Goal: Task Accomplishment & Management: Manage account settings

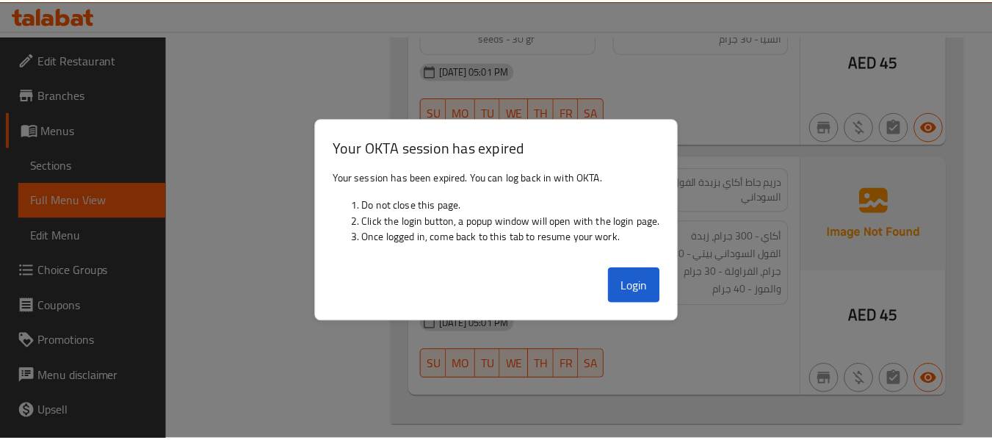
scroll to position [5787, 0]
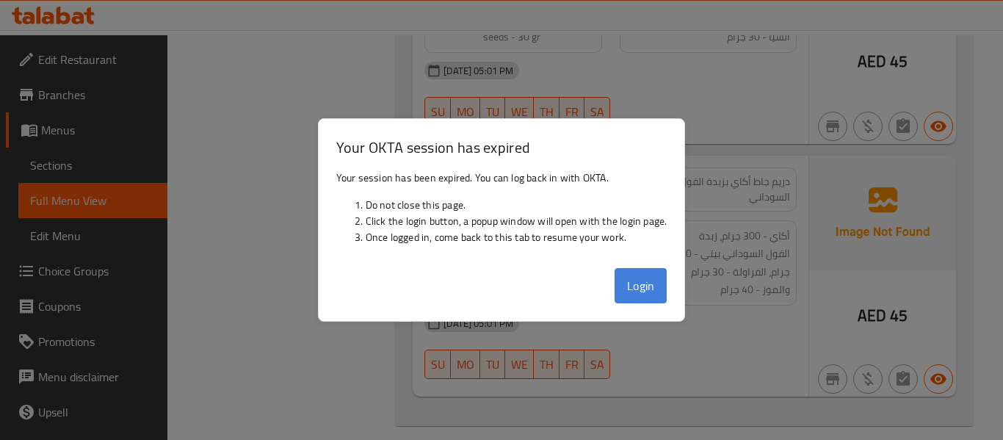
click at [646, 292] on button "Login" at bounding box center [641, 285] width 53 height 35
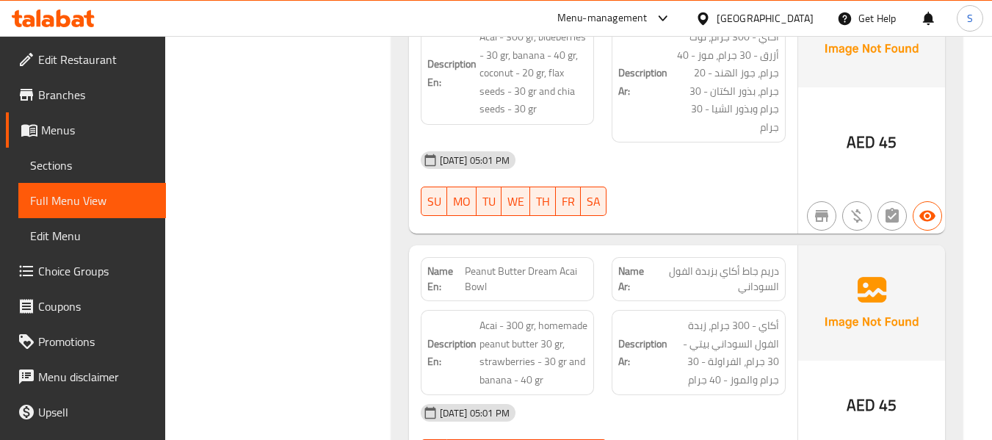
scroll to position [0, 0]
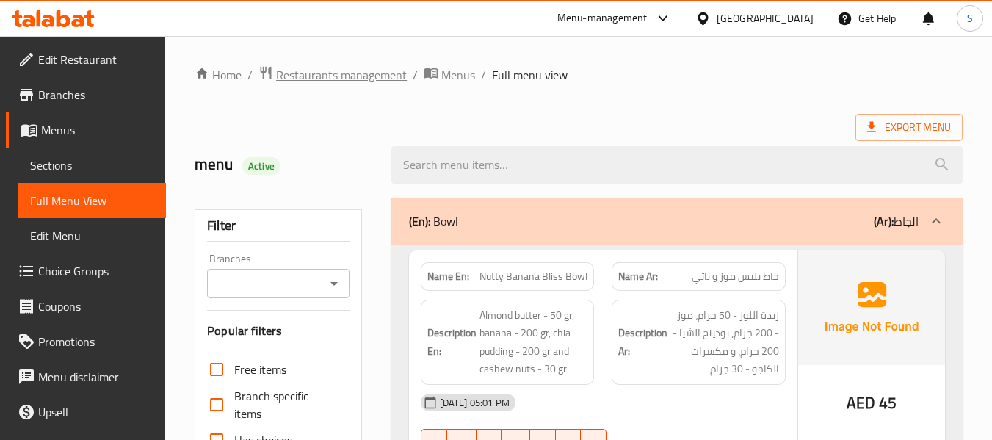
click at [366, 71] on span "Restaurants management" at bounding box center [341, 75] width 131 height 18
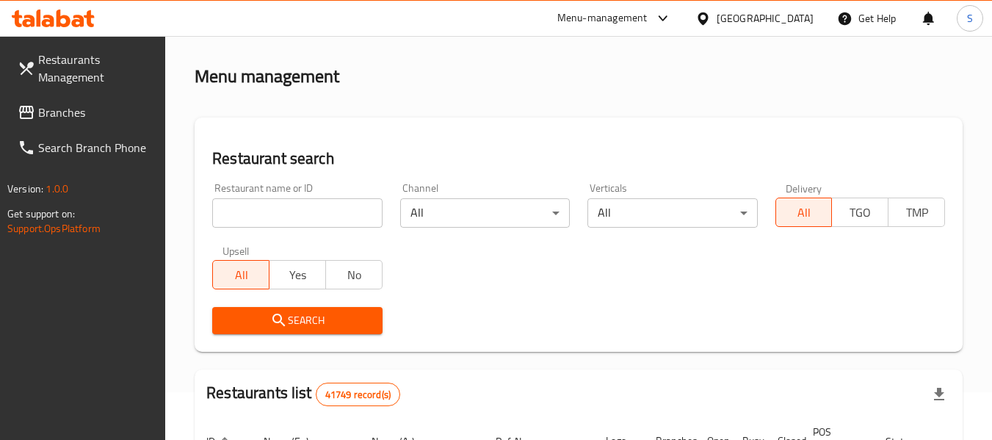
scroll to position [73, 0]
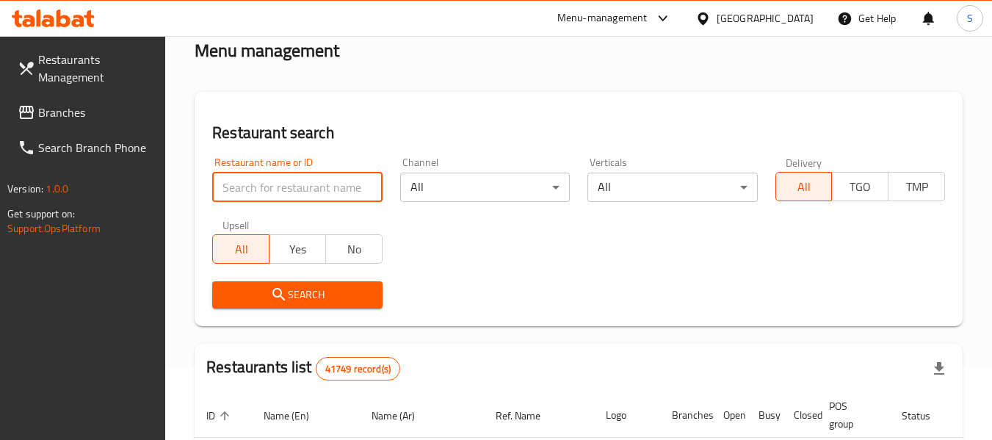
paste input "779529"
click button "Search" at bounding box center [297, 294] width 170 height 27
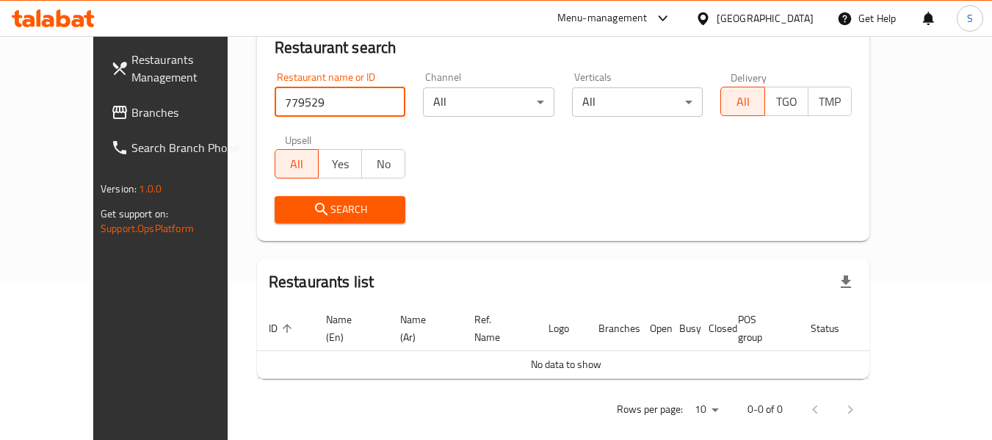
scroll to position [160, 0]
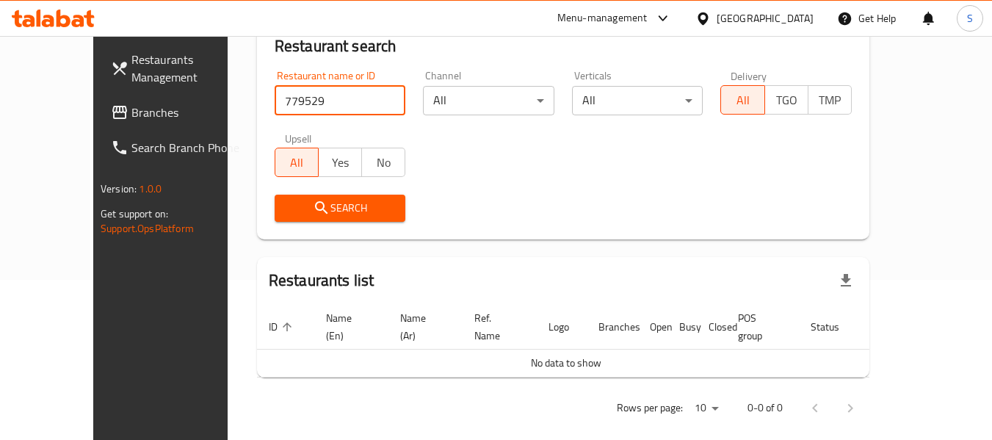
click at [299, 114] on input "779529" at bounding box center [340, 100] width 131 height 29
click at [299, 113] on input "779529" at bounding box center [340, 100] width 131 height 29
click at [334, 106] on input "779529" at bounding box center [340, 100] width 131 height 29
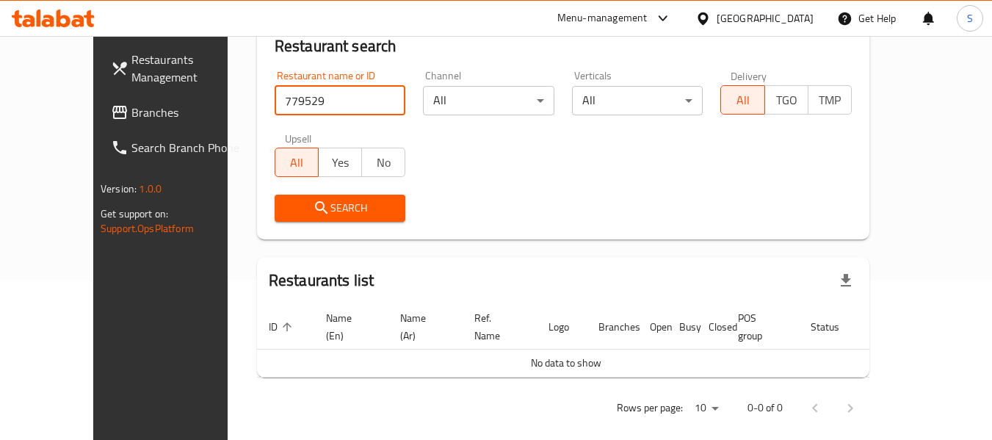
click at [275, 108] on input "779529" at bounding box center [340, 100] width 131 height 29
click at [308, 94] on input "779529" at bounding box center [340, 100] width 131 height 29
paste input "07305"
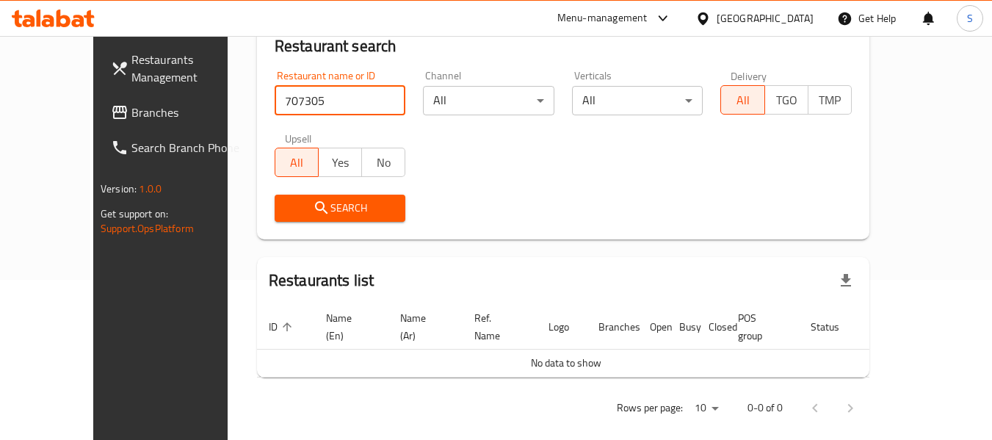
type input "707305"
click button "Search" at bounding box center [340, 208] width 131 height 27
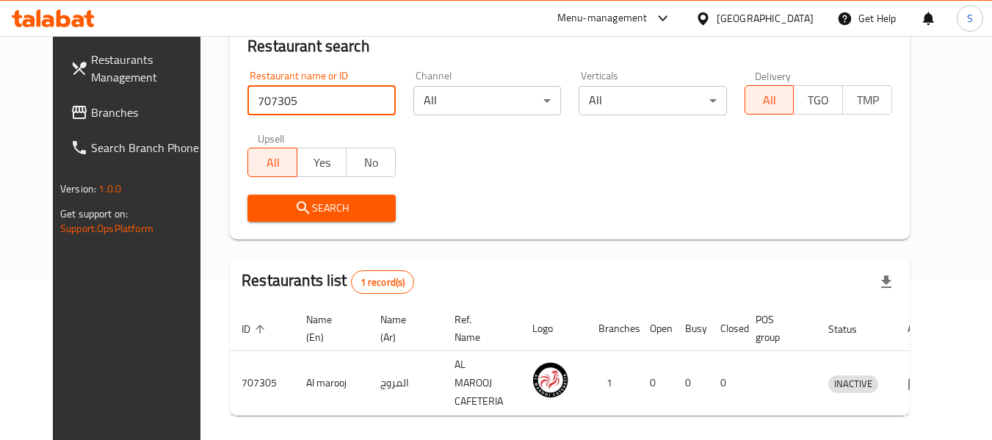
scroll to position [203, 0]
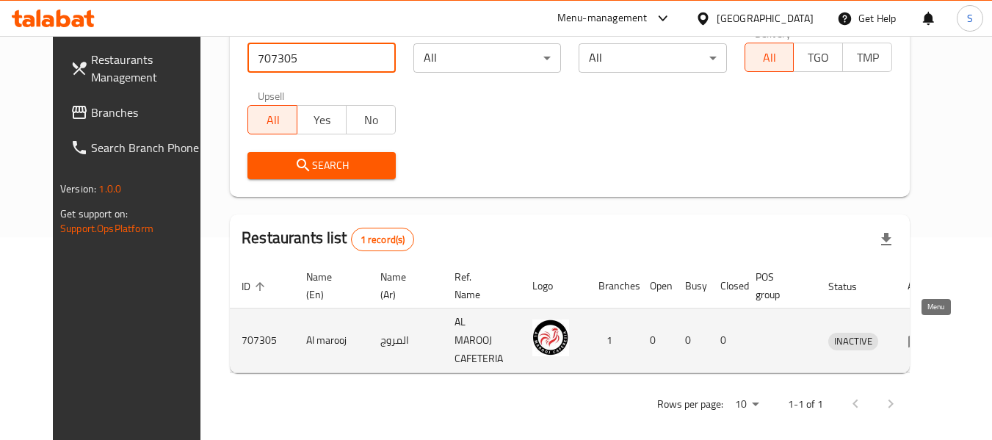
click at [925, 332] on icon "enhanced table" at bounding box center [917, 341] width 18 height 18
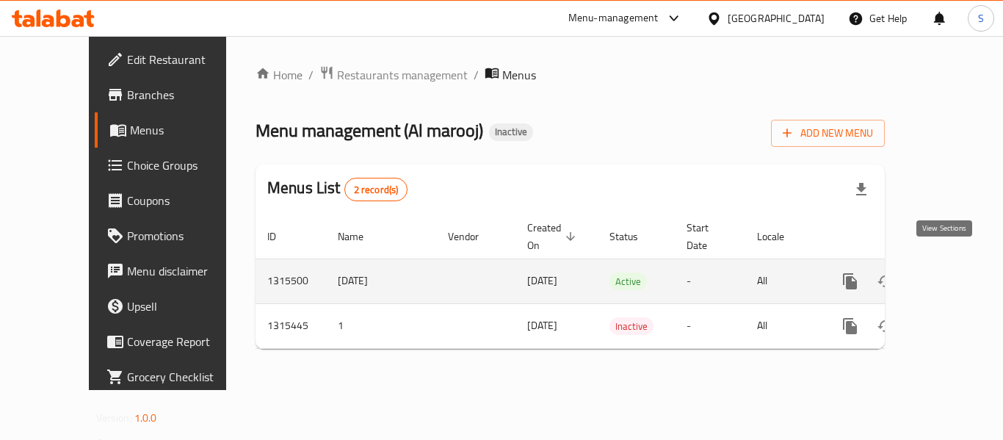
click at [947, 272] on icon "enhanced table" at bounding box center [956, 281] width 18 height 18
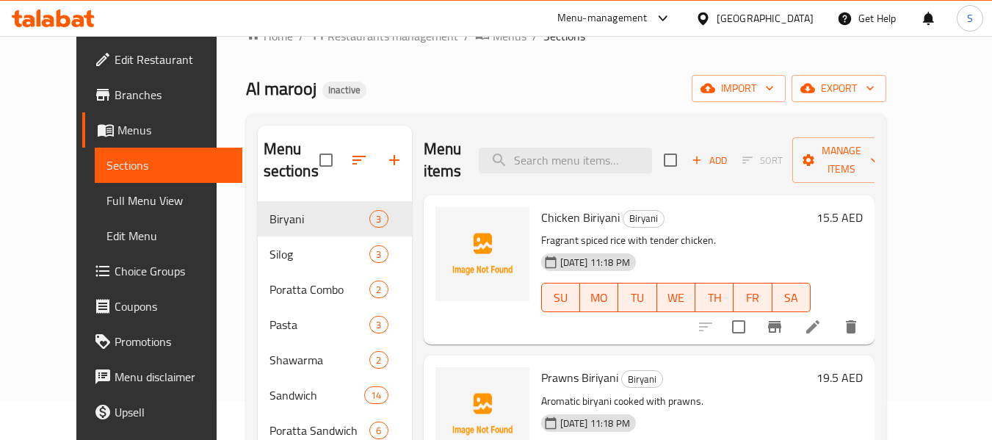
scroll to position [73, 0]
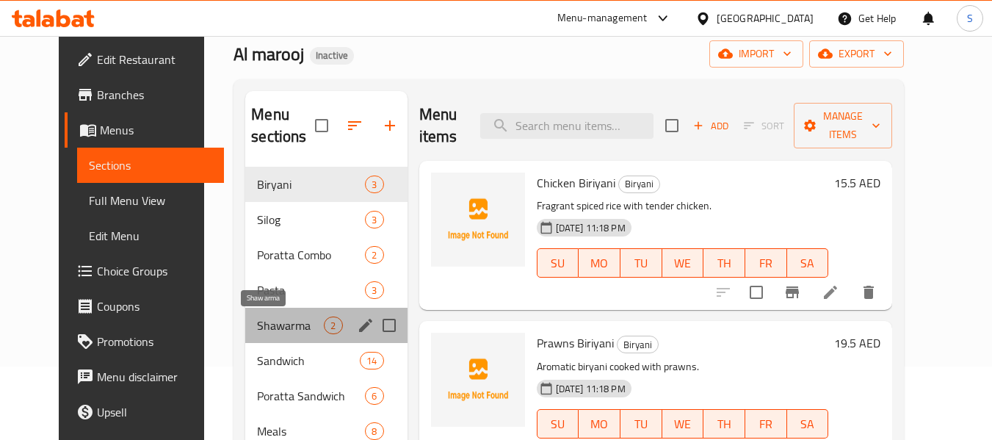
click at [275, 324] on span "Shawarma" at bounding box center [290, 326] width 67 height 18
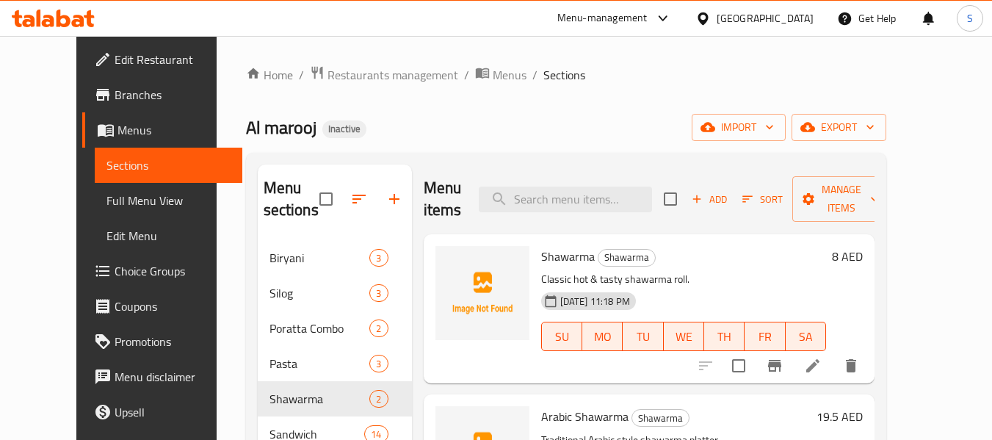
click at [115, 53] on span "Edit Restaurant" at bounding box center [173, 60] width 116 height 18
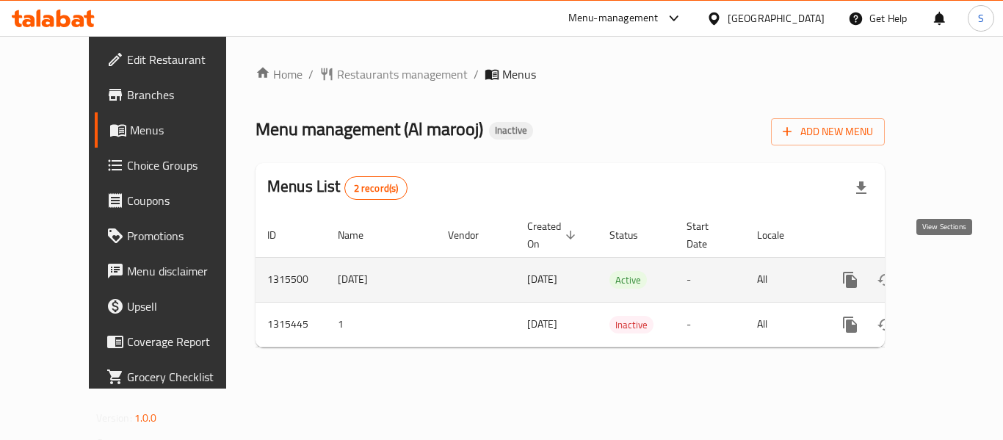
click at [947, 271] on icon "enhanced table" at bounding box center [956, 280] width 18 height 18
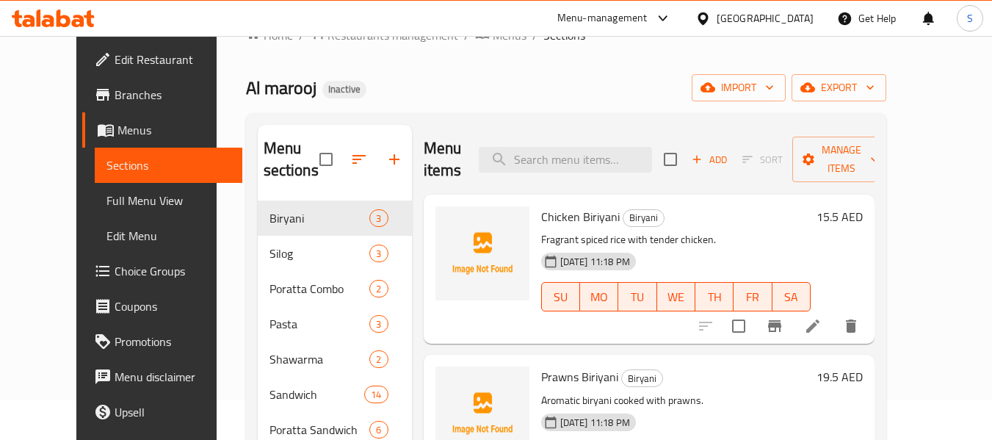
scroll to position [73, 0]
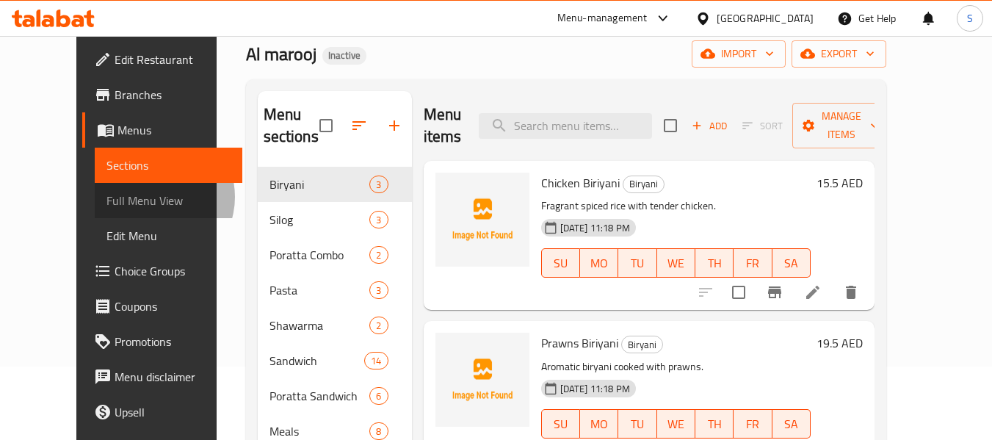
click at [106, 197] on span "Full Menu View" at bounding box center [168, 201] width 124 height 18
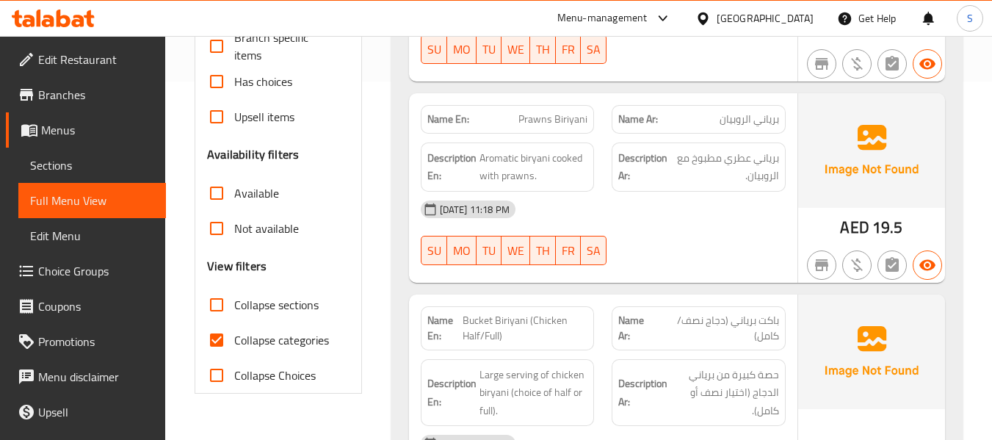
scroll to position [441, 0]
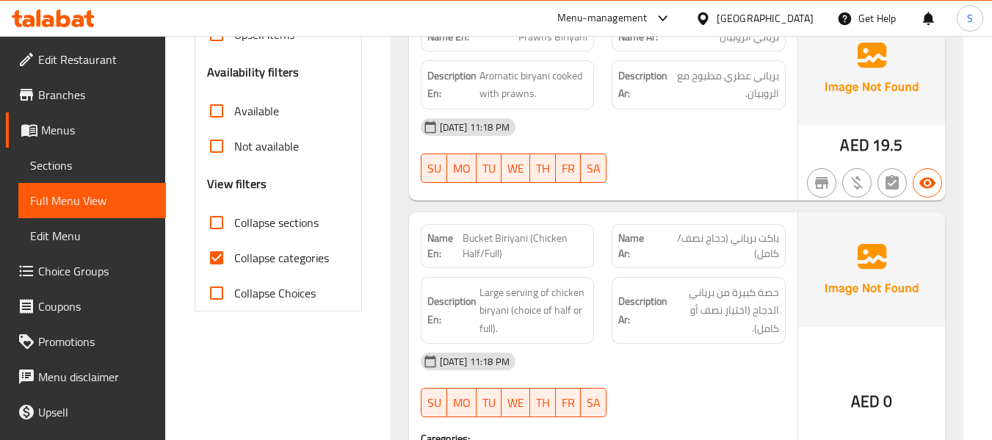
click at [247, 253] on span "Collapse categories" at bounding box center [281, 258] width 95 height 18
click at [234, 253] on input "Collapse categories" at bounding box center [216, 257] width 35 height 35
checkbox input "false"
drag, startPoint x: 279, startPoint y: 223, endPoint x: 550, endPoint y: 208, distance: 271.4
click at [279, 223] on span "Collapse sections" at bounding box center [276, 223] width 84 height 18
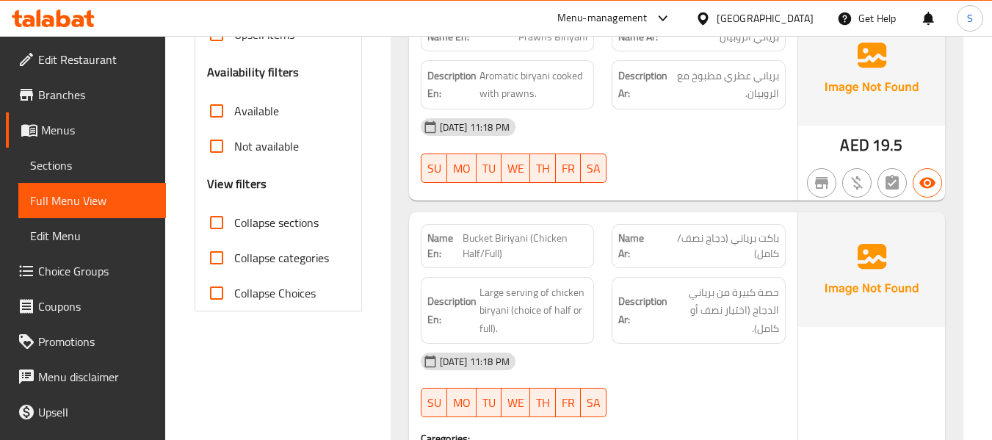
click at [234, 223] on input "Collapse sections" at bounding box center [216, 222] width 35 height 35
checkbox input "true"
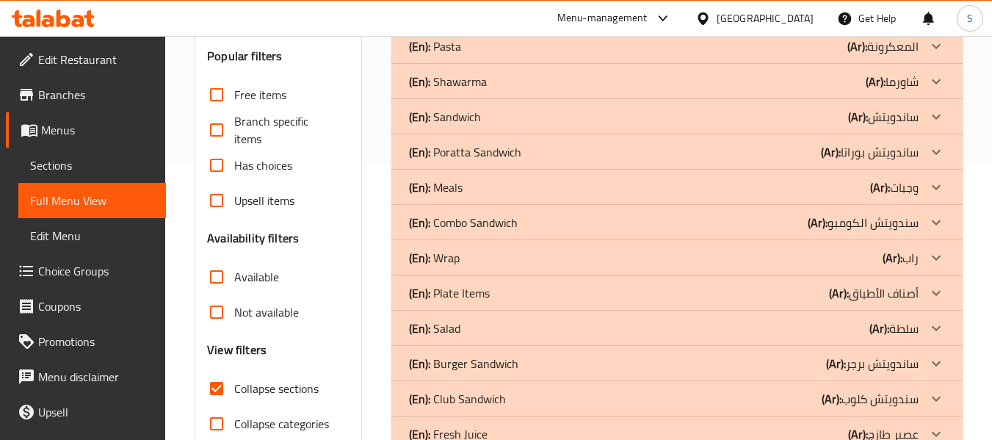
scroll to position [201, 0]
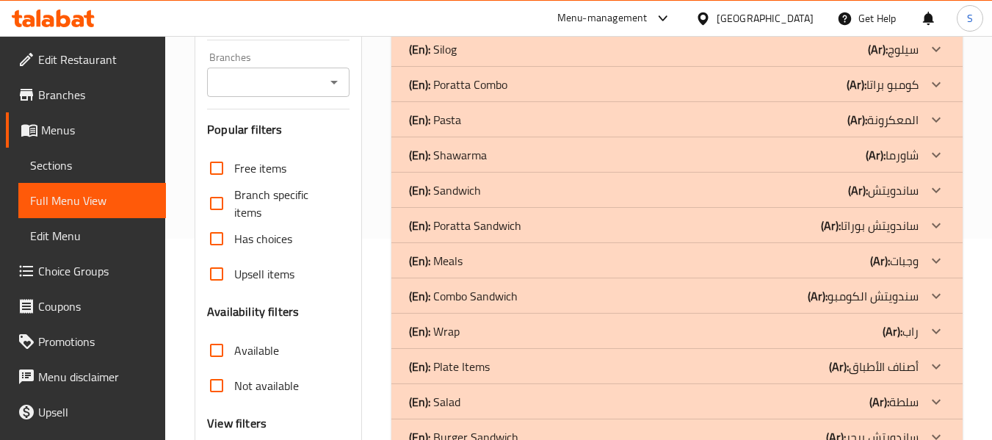
click at [507, 228] on p "(En): Poratta Sandwich" at bounding box center [465, 226] width 112 height 18
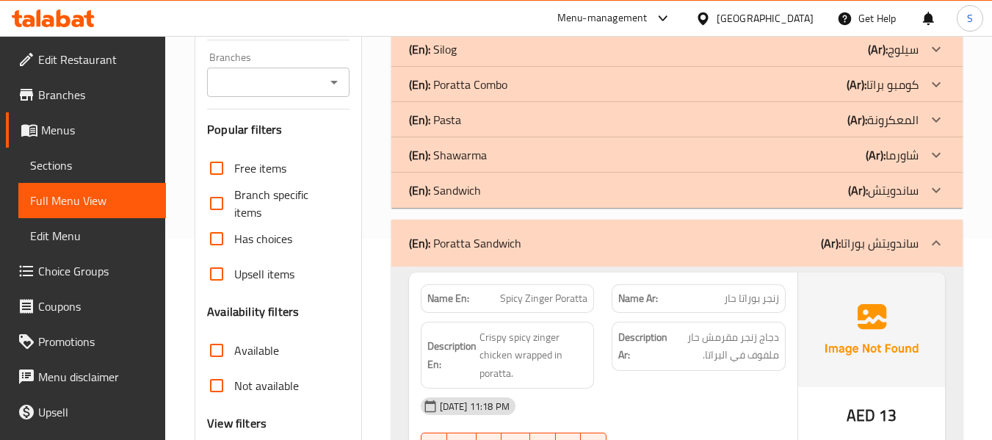
click at [489, 190] on div "(En): Sandwich (Ar): ساندويتش" at bounding box center [664, 190] width 510 height 18
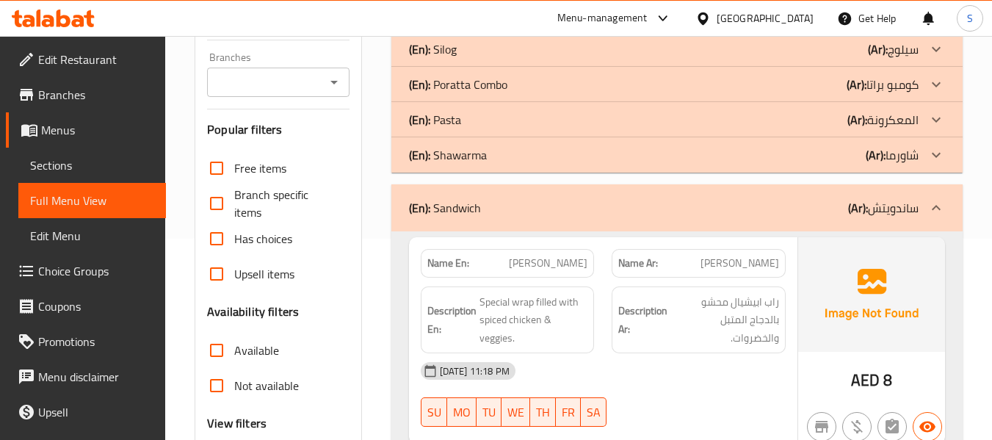
click at [502, 159] on div "(En): Shawarma (Ar): شاورما" at bounding box center [664, 155] width 510 height 18
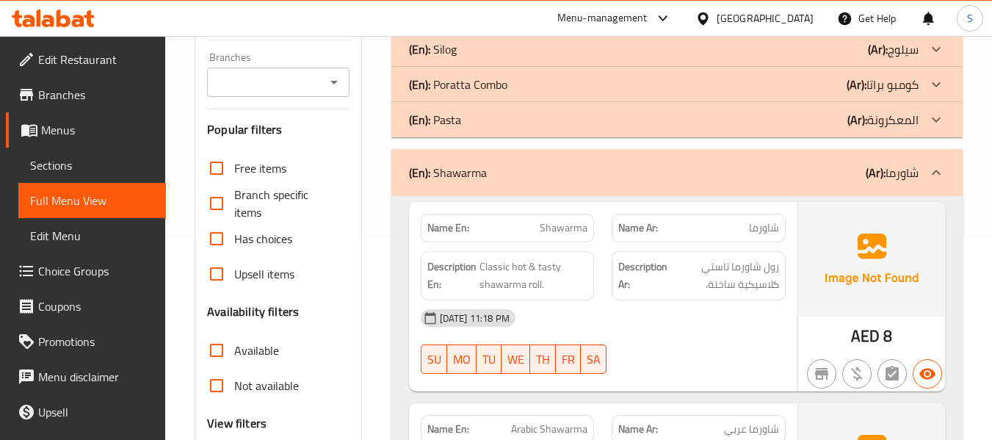
click at [497, 118] on div "(En): Pasta (Ar): المعكرونة" at bounding box center [664, 120] width 510 height 18
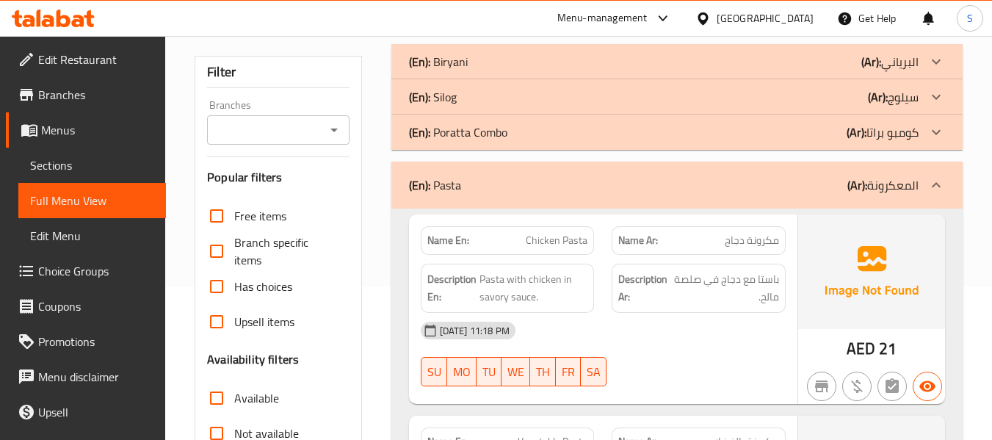
scroll to position [128, 0]
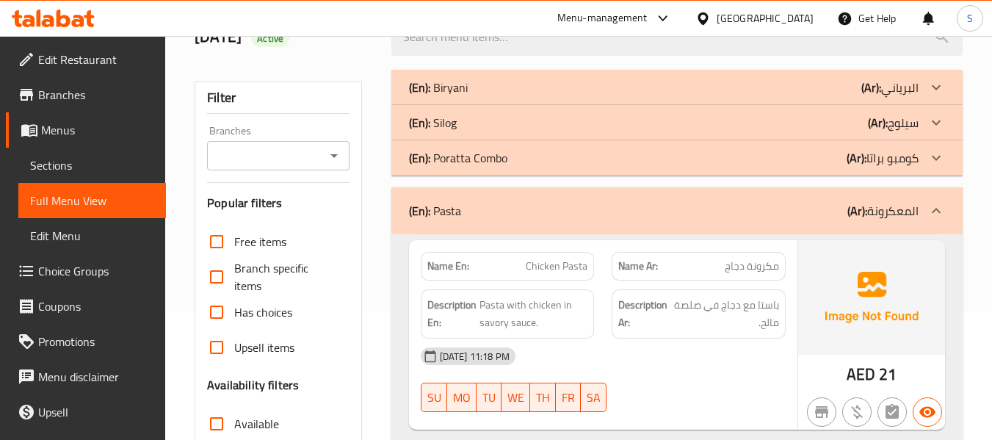
click at [497, 153] on p "(En): Poratta Combo" at bounding box center [458, 158] width 98 height 18
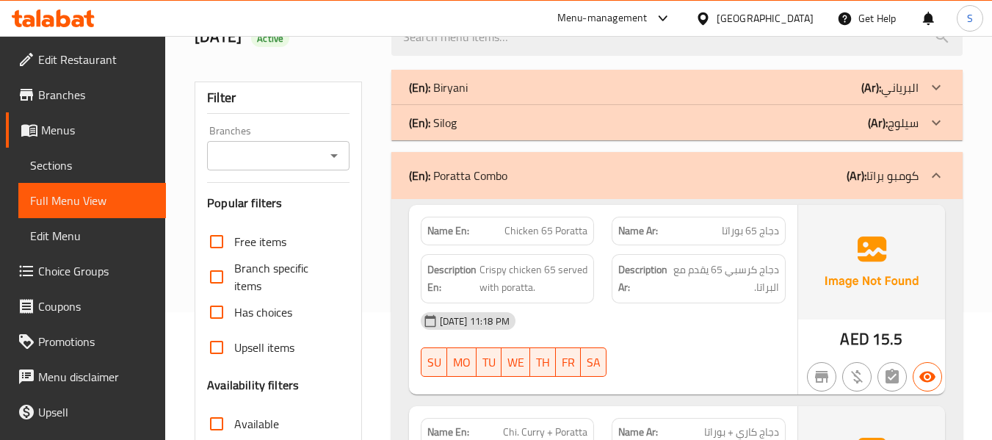
click at [491, 116] on div "(En): Silog (Ar): سيلوج" at bounding box center [664, 123] width 510 height 18
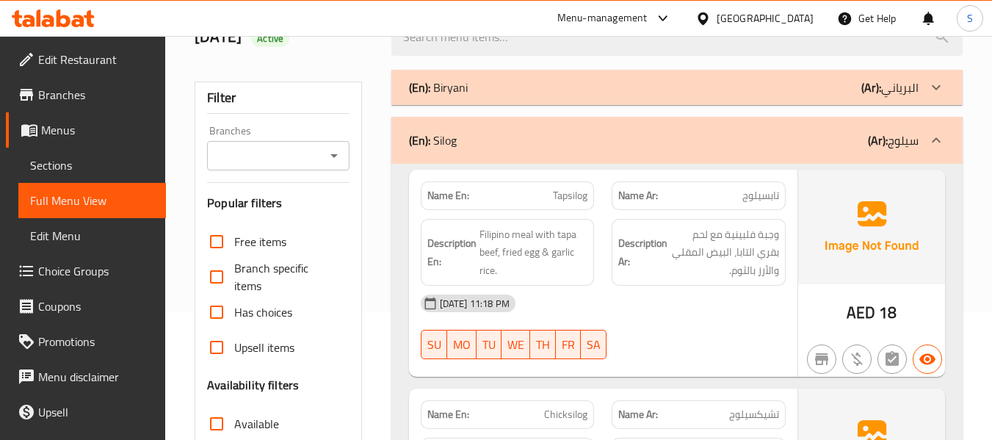
click at [501, 82] on div "(En): [PERSON_NAME] (Ar): البرياني" at bounding box center [664, 88] width 510 height 18
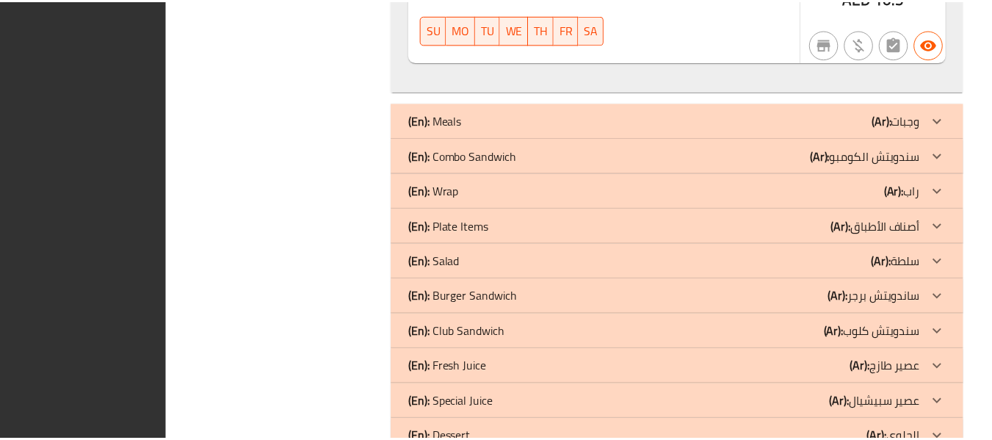
scroll to position [7936, 0]
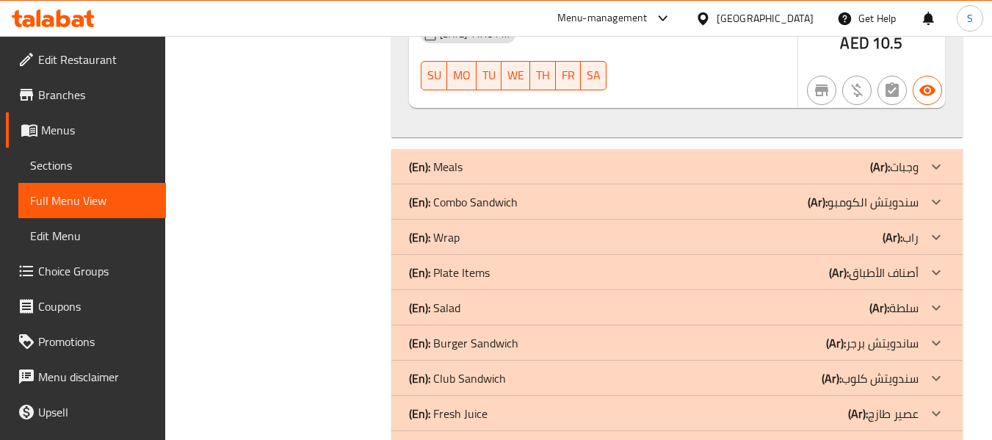
click at [94, 159] on span "Sections" at bounding box center [92, 165] width 124 height 18
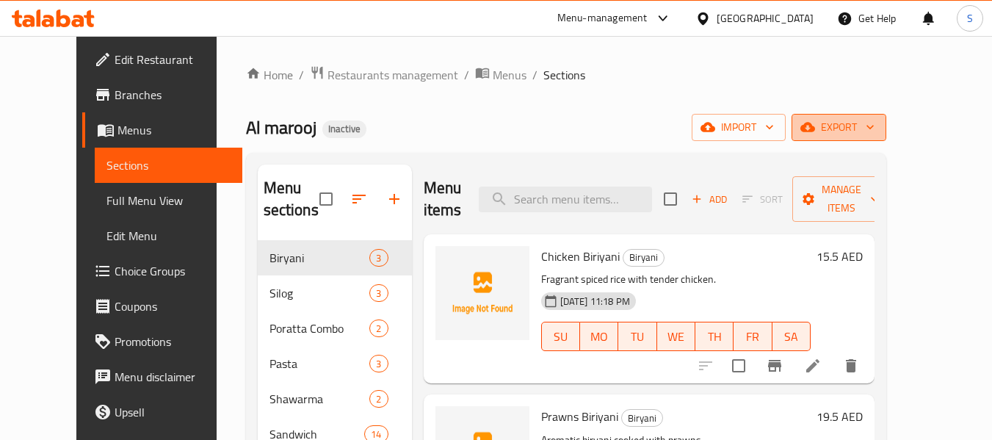
click at [875, 130] on span "export" at bounding box center [838, 127] width 71 height 18
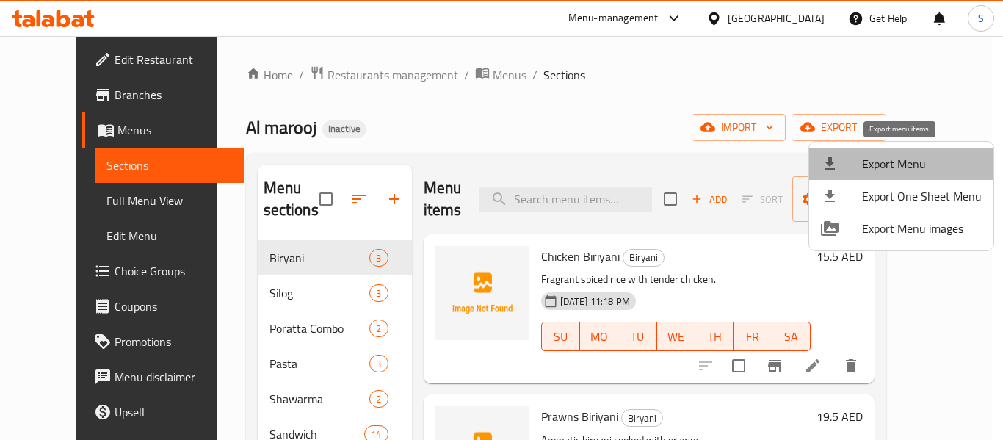
click at [906, 159] on span "Export Menu" at bounding box center [922, 164] width 120 height 18
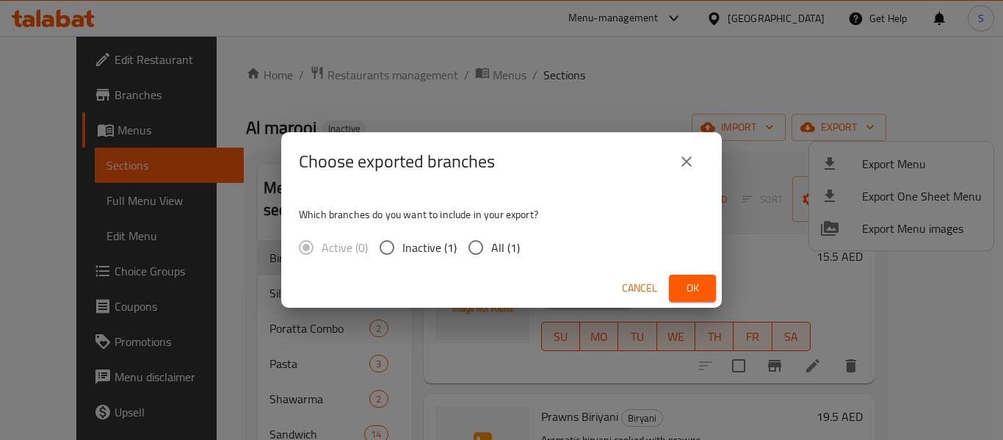
click at [502, 251] on span "All (1)" at bounding box center [505, 248] width 29 height 18
click at [491, 251] on input "All (1)" at bounding box center [475, 247] width 31 height 31
radio input "true"
click at [692, 281] on span "Ok" at bounding box center [693, 288] width 24 height 18
